Goal: Task Accomplishment & Management: Complete application form

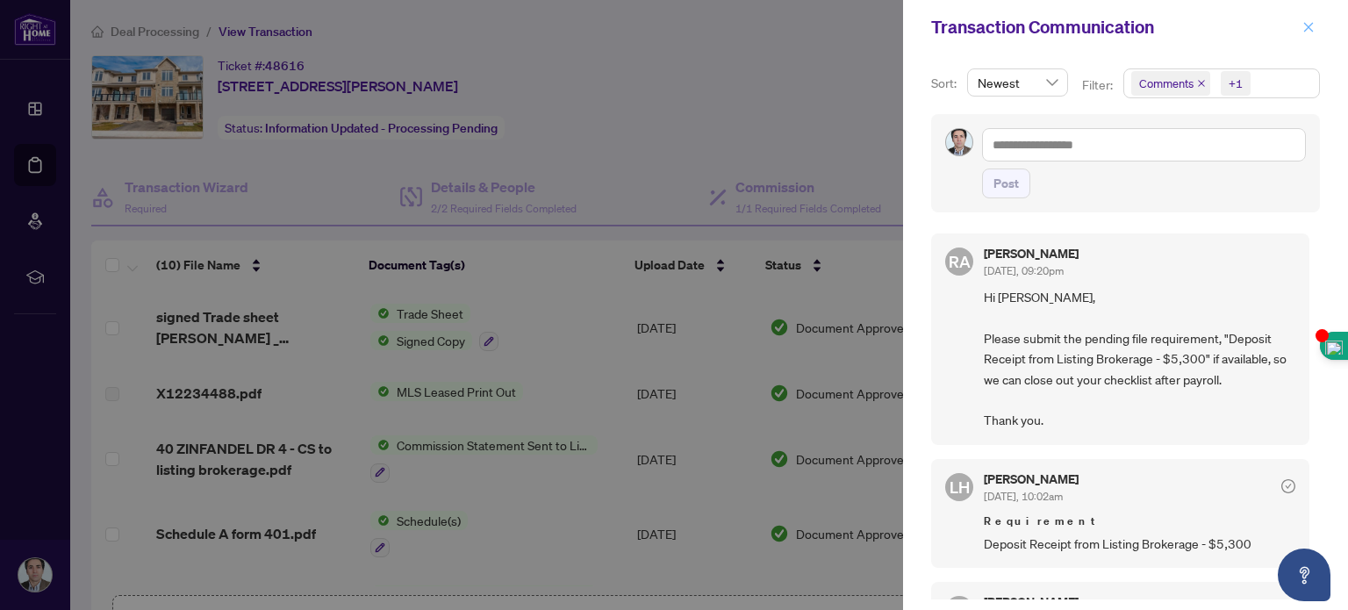
click at [1313, 23] on icon "close" at bounding box center [1308, 27] width 12 height 12
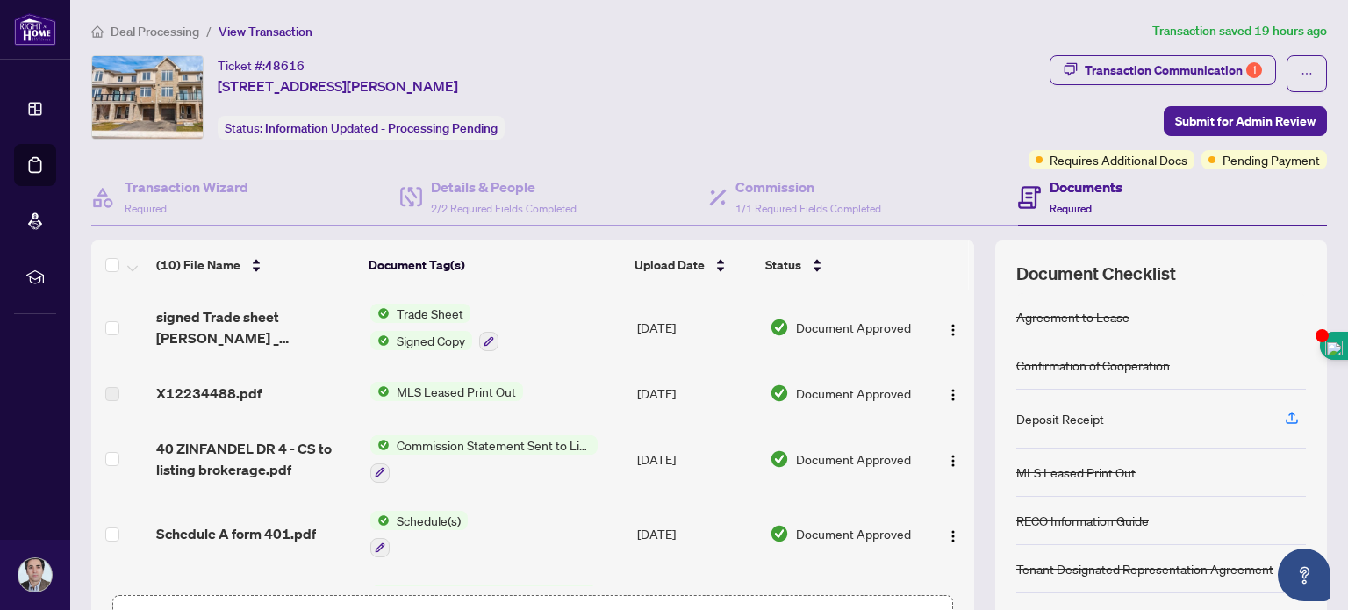
scroll to position [123, 0]
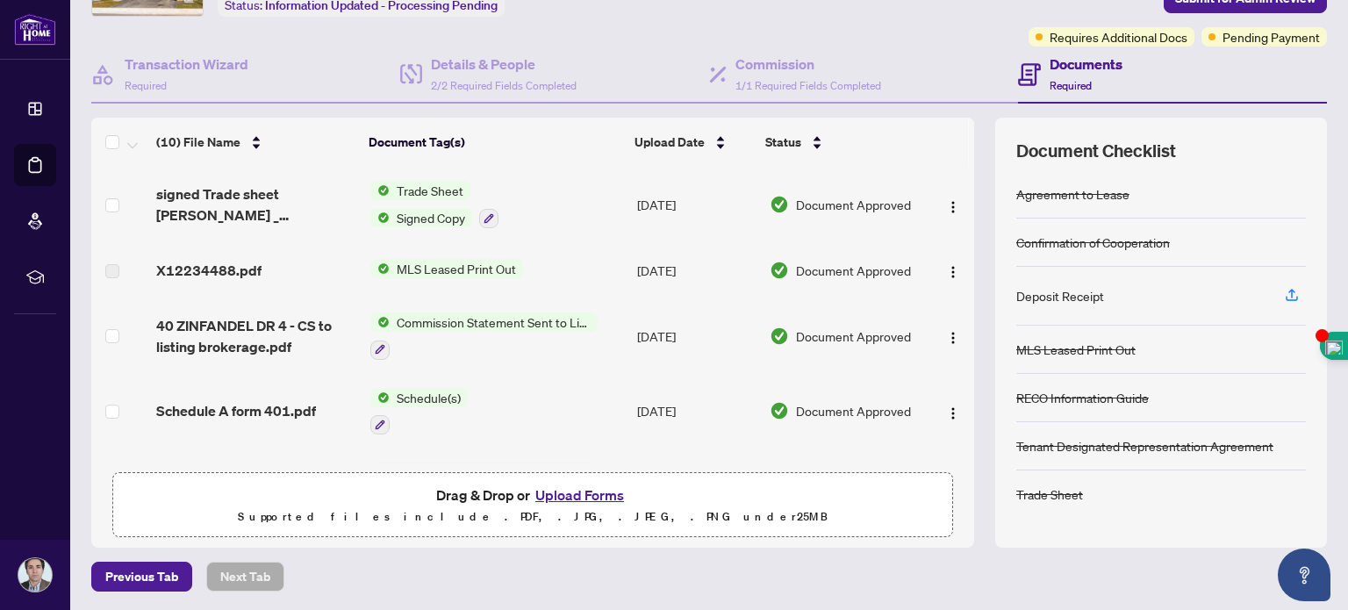
click at [569, 487] on button "Upload Forms" at bounding box center [579, 494] width 99 height 23
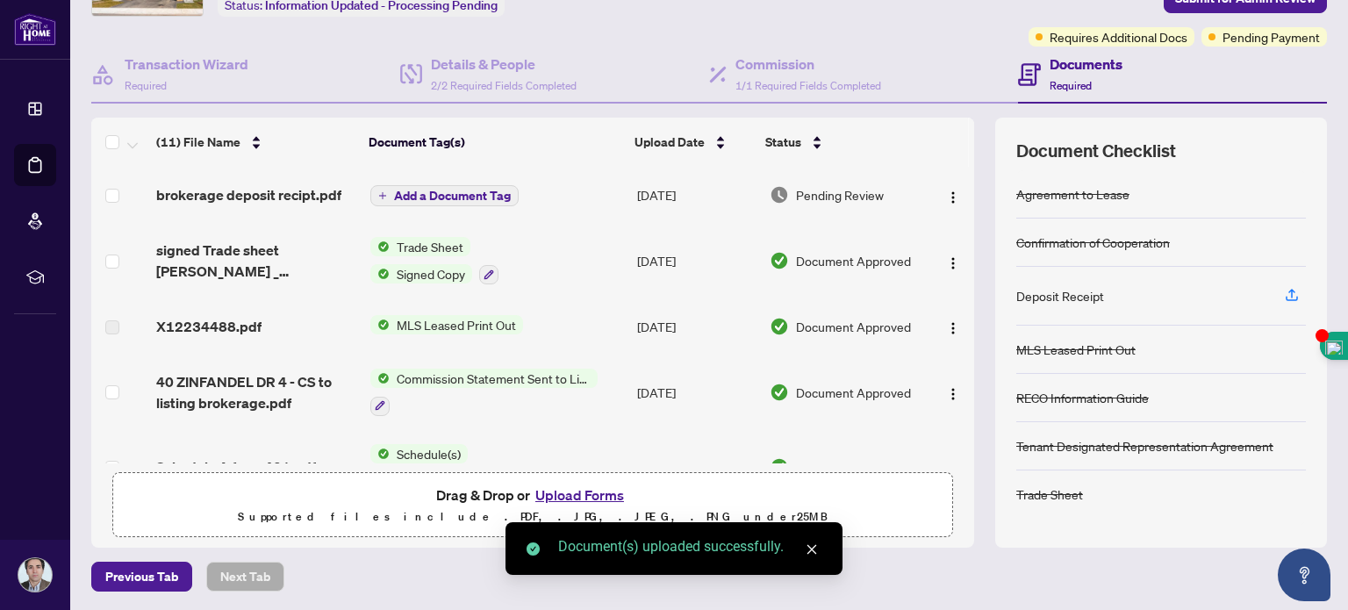
click at [414, 190] on span "Add a Document Tag" at bounding box center [452, 196] width 117 height 12
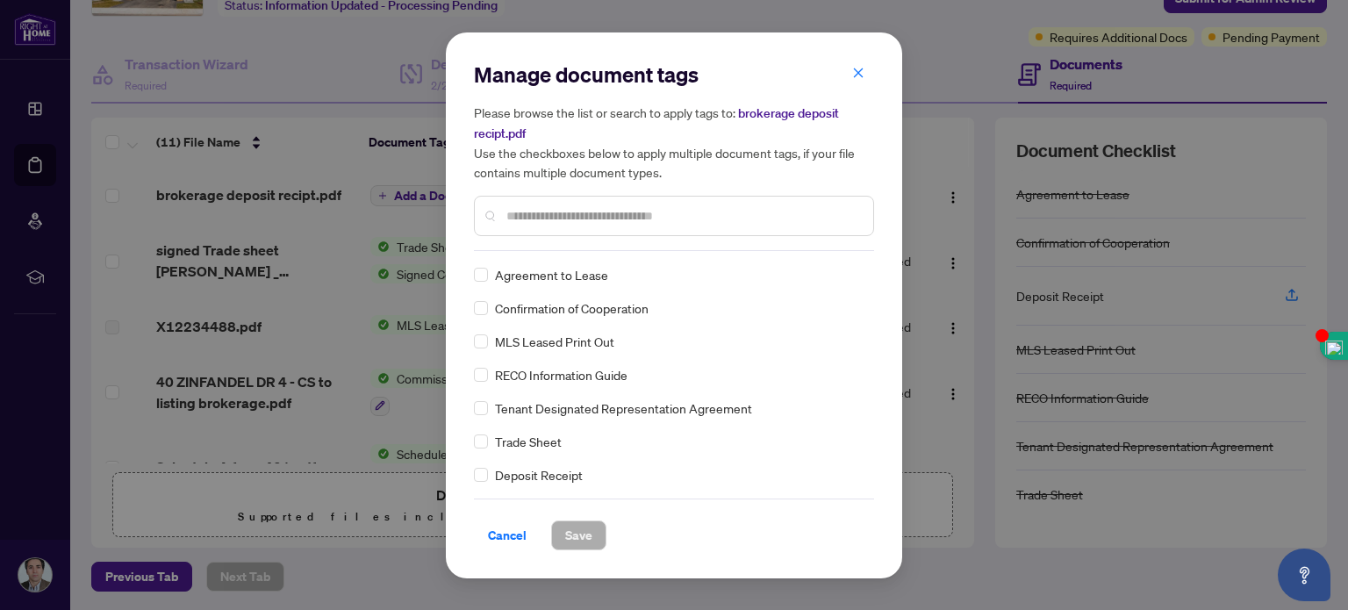
click at [541, 220] on input "text" at bounding box center [682, 215] width 353 height 19
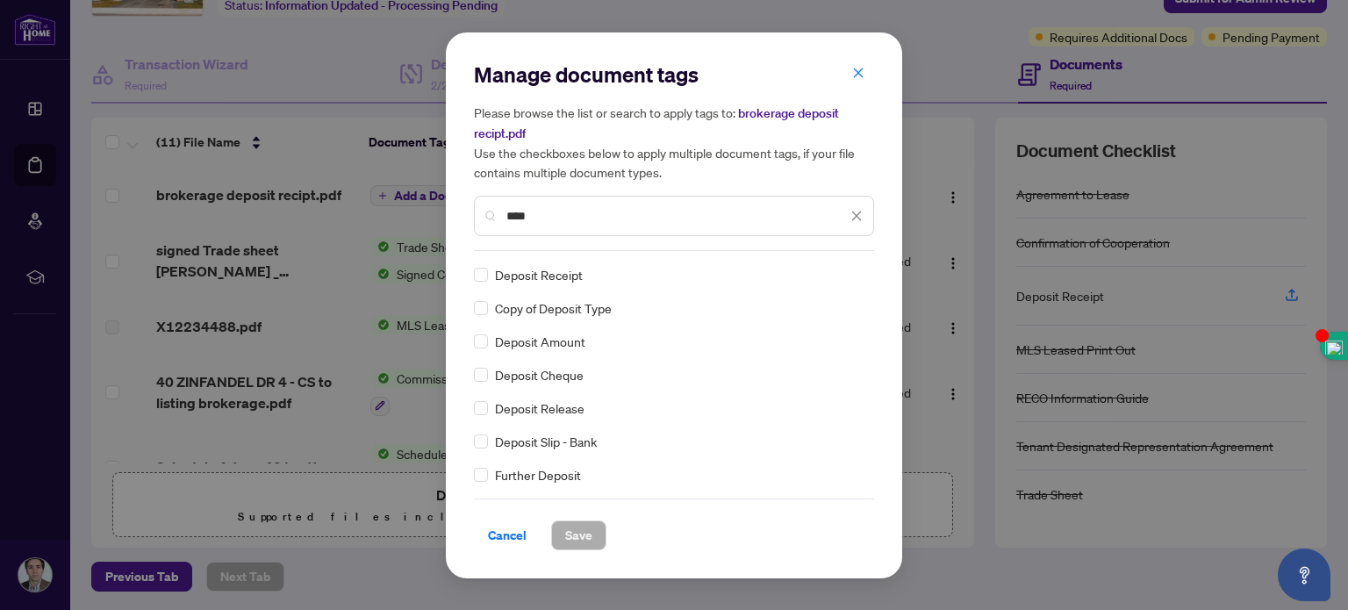
type input "****"
click at [575, 536] on span "Save" at bounding box center [578, 535] width 27 height 28
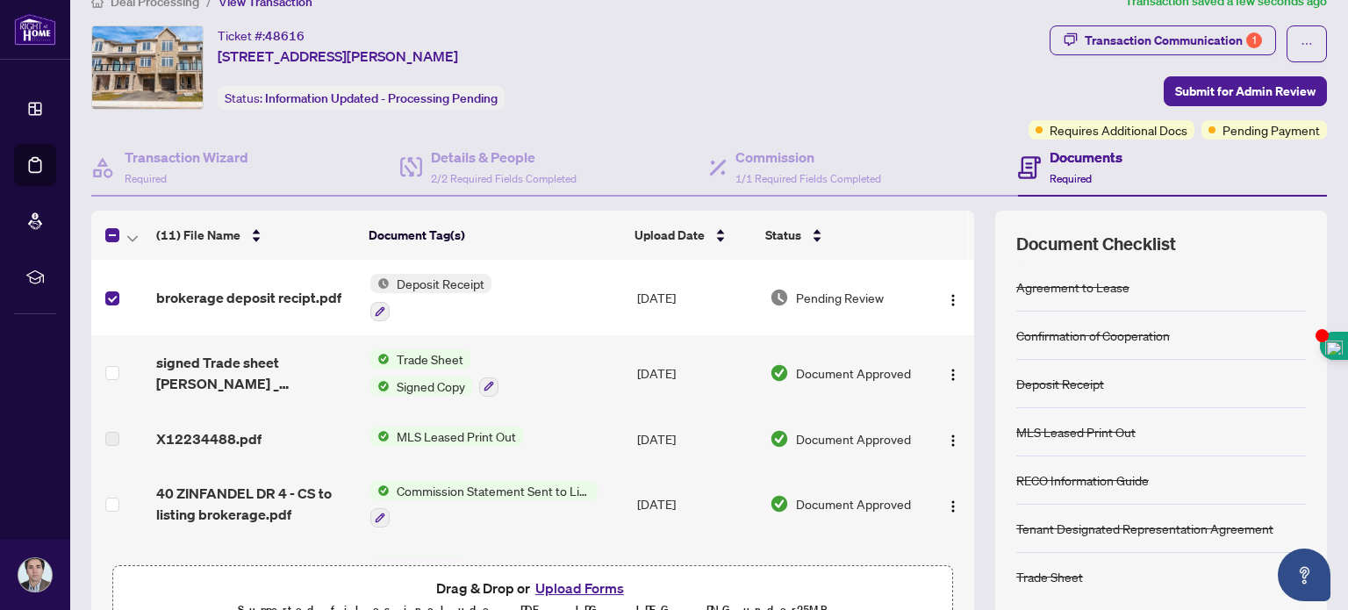
scroll to position [11, 0]
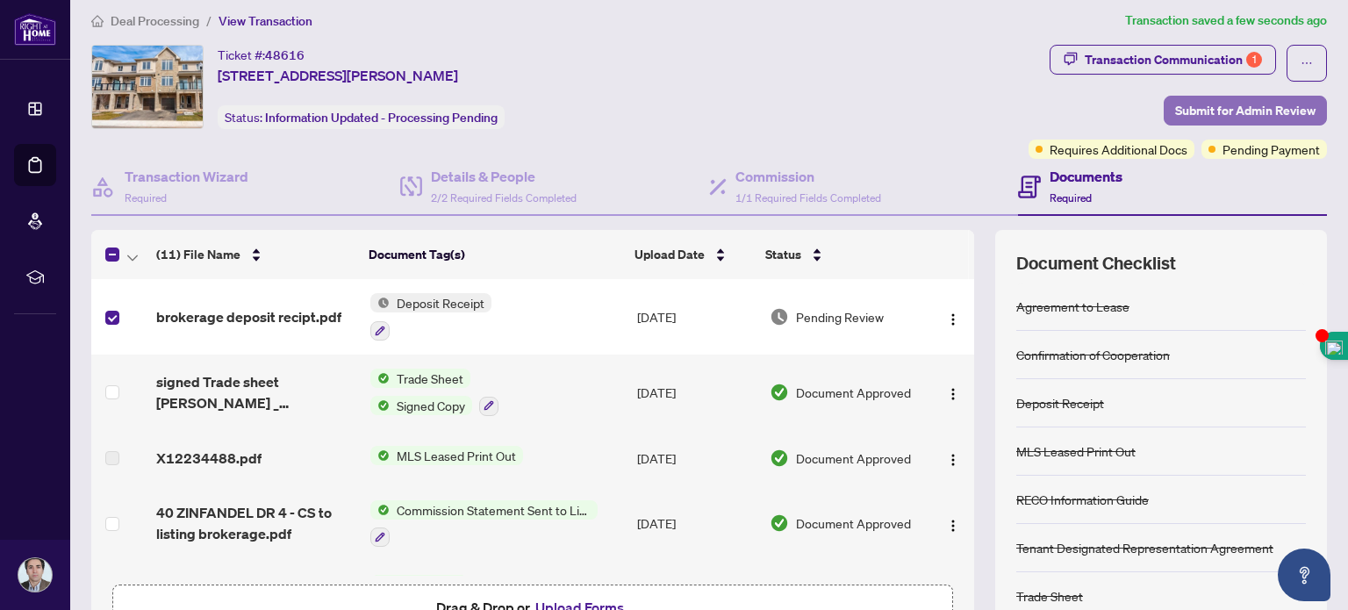
click at [1175, 104] on span "Submit for Admin Review" at bounding box center [1245, 111] width 140 height 28
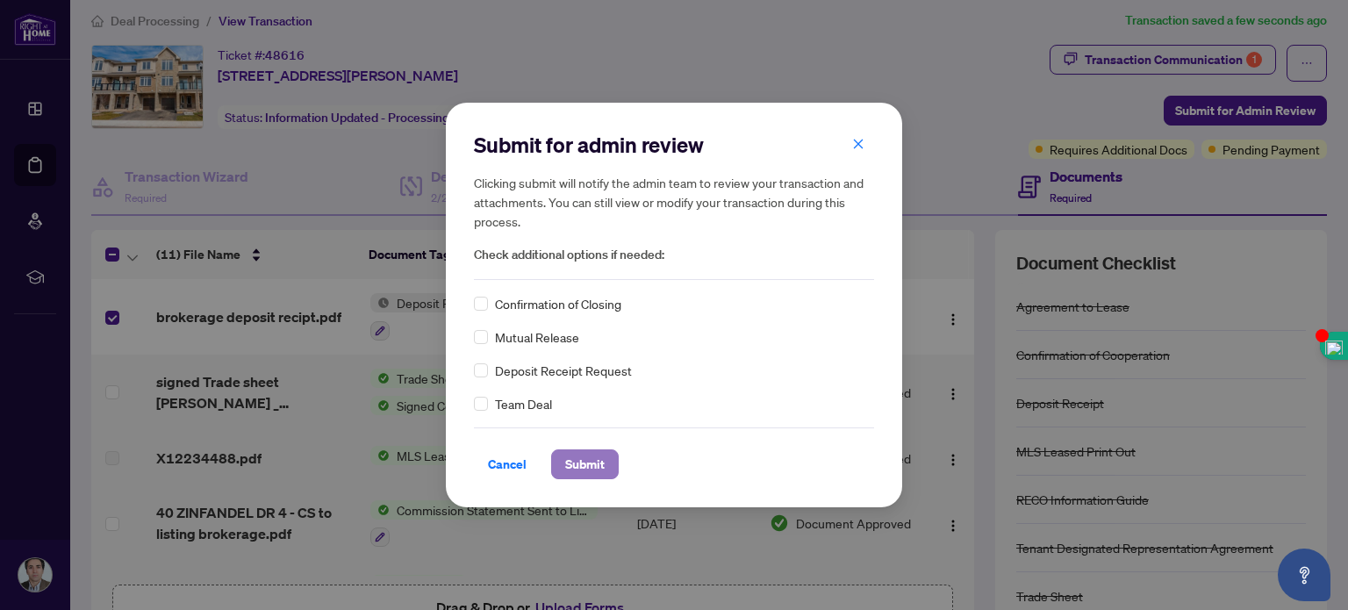
click at [576, 467] on span "Submit" at bounding box center [584, 464] width 39 height 28
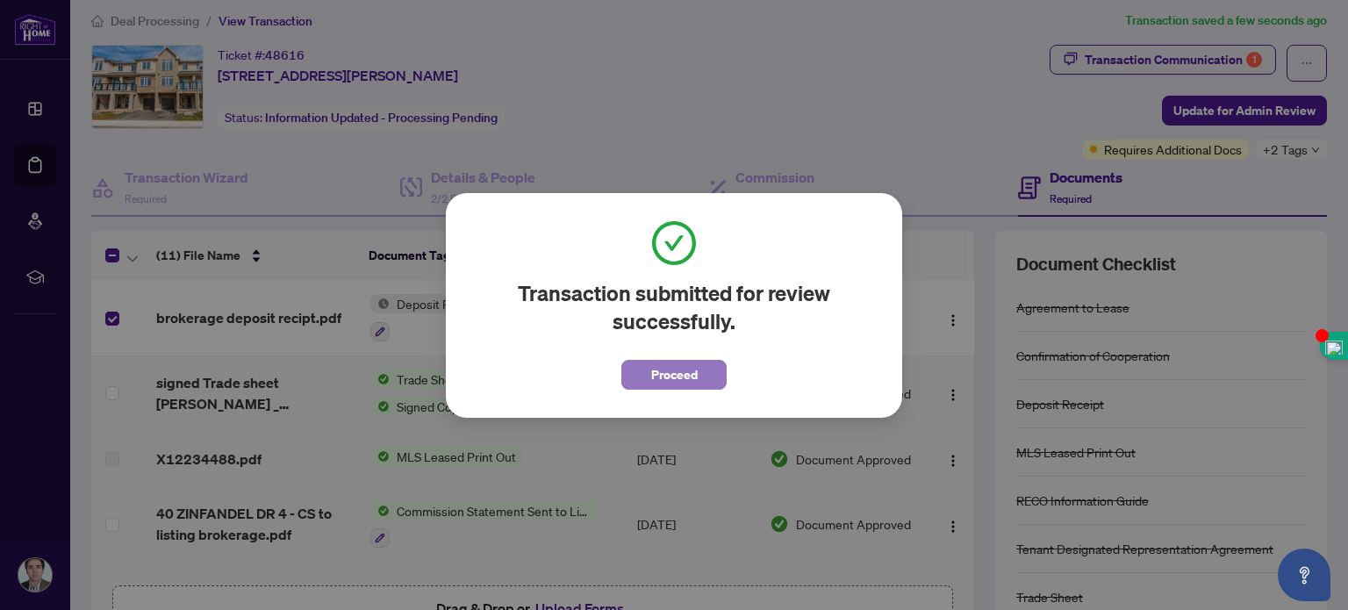
click at [698, 365] on button "Proceed" at bounding box center [673, 375] width 105 height 30
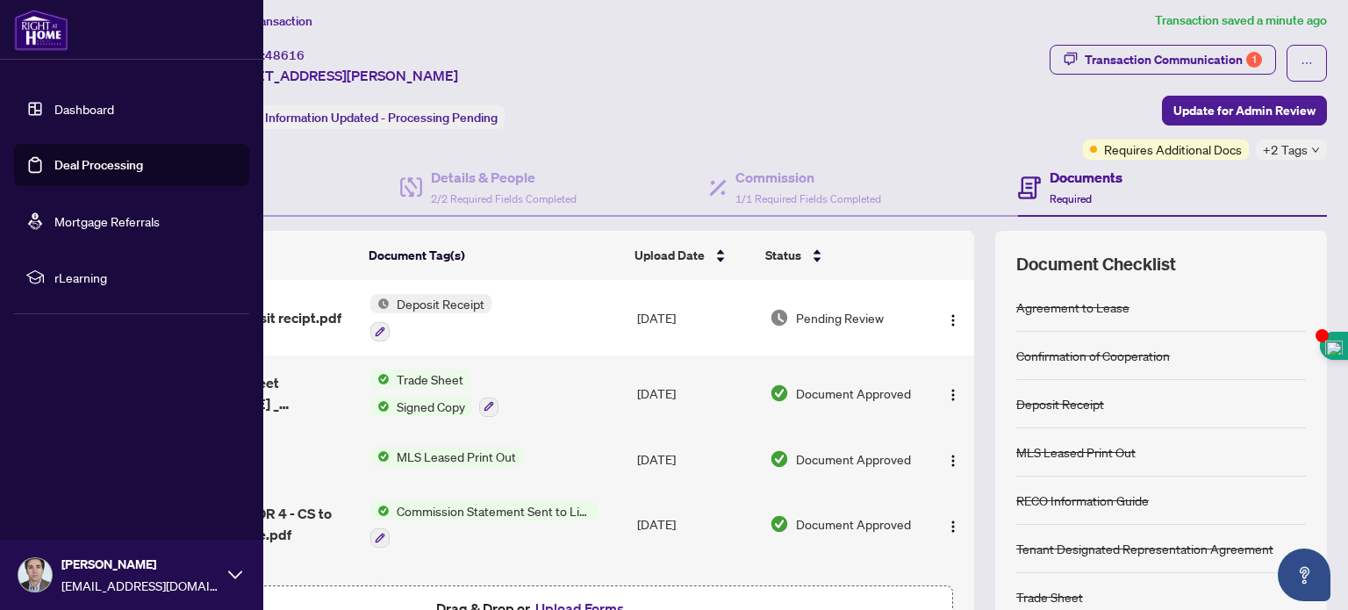
click at [102, 104] on link "Dashboard" at bounding box center [84, 109] width 60 height 16
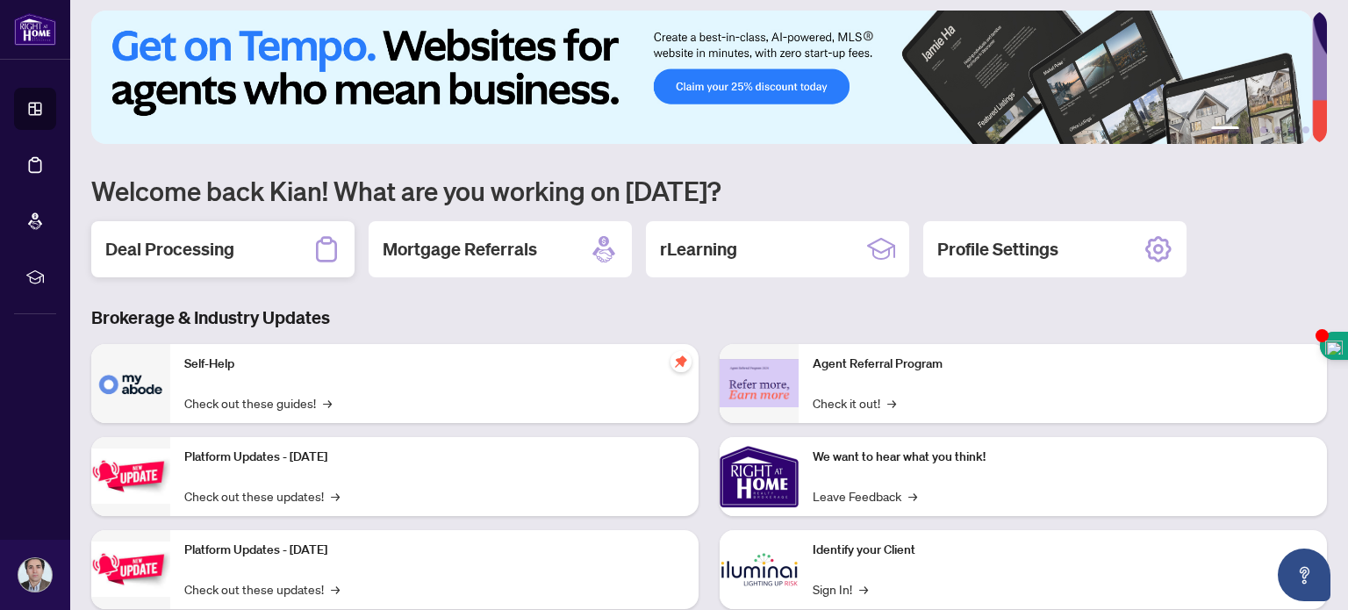
click at [225, 241] on h2 "Deal Processing" at bounding box center [169, 249] width 129 height 25
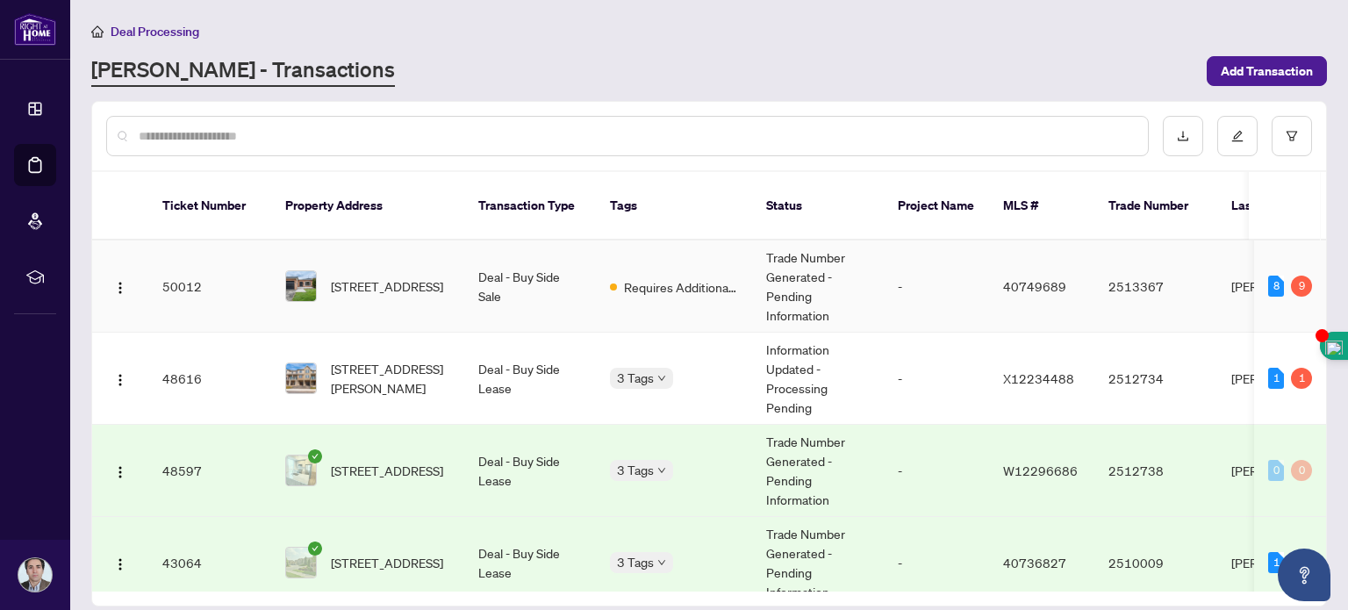
click at [547, 240] on td "Deal - Buy Side Sale" at bounding box center [530, 286] width 132 height 92
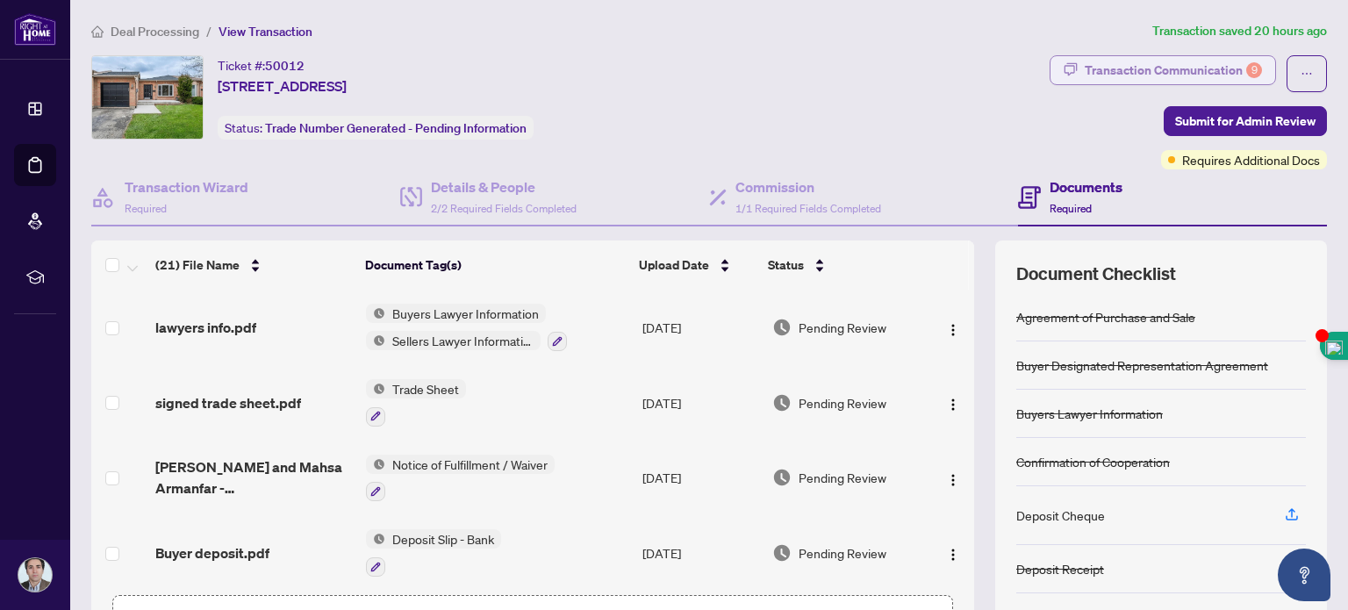
click at [1209, 67] on div "Transaction Communication 9" at bounding box center [1173, 70] width 177 height 28
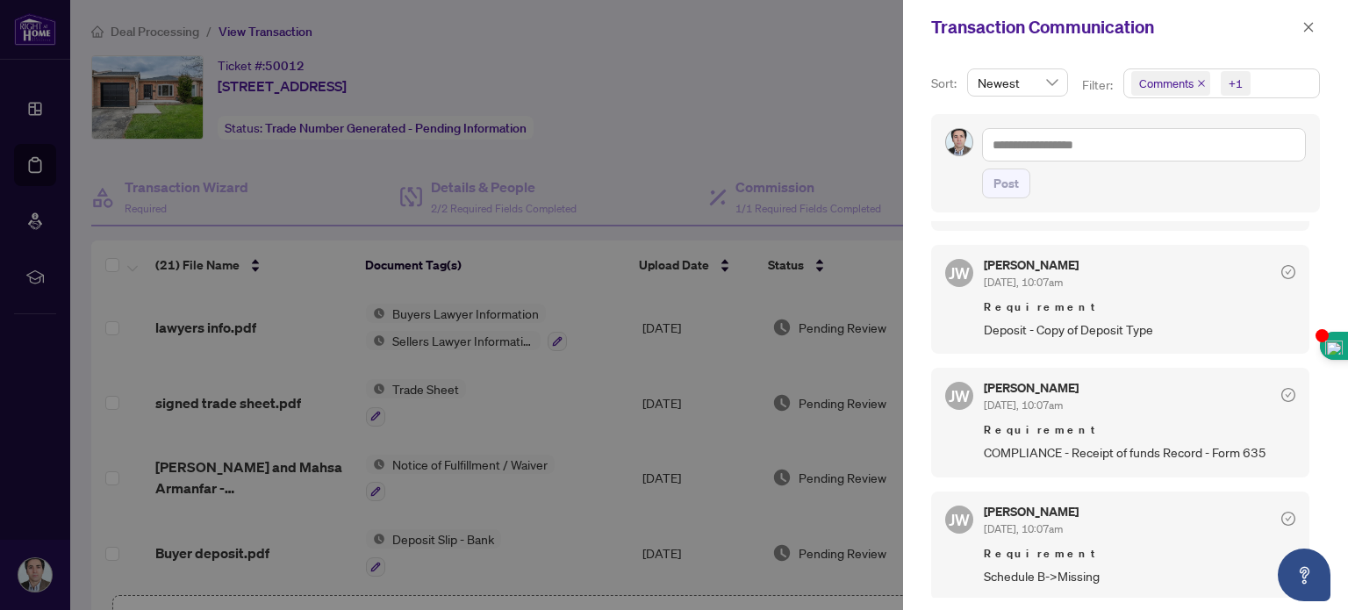
scroll to position [893, 0]
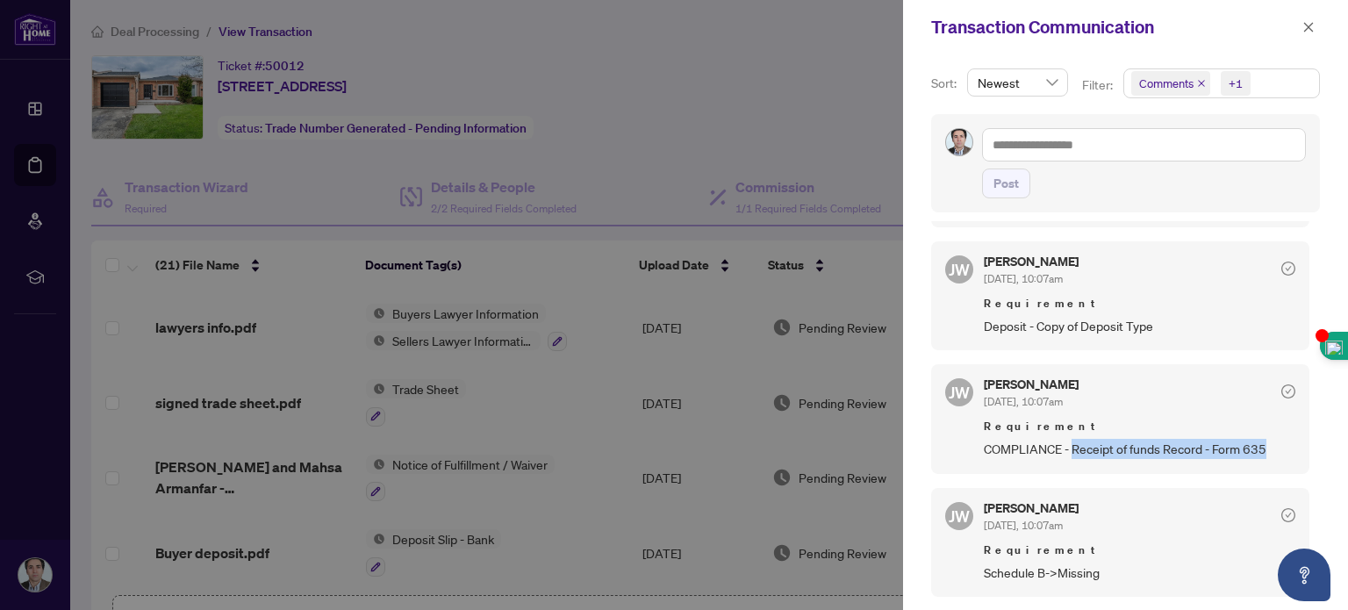
drag, startPoint x: 1071, startPoint y: 435, endPoint x: 1271, endPoint y: 438, distance: 199.2
click at [1271, 439] on span "COMPLIANCE - Receipt of funds Record - Form 635" at bounding box center [1139, 449] width 311 height 20
copy span "Receipt of funds Record - Form 635"
